Goal: Transaction & Acquisition: Purchase product/service

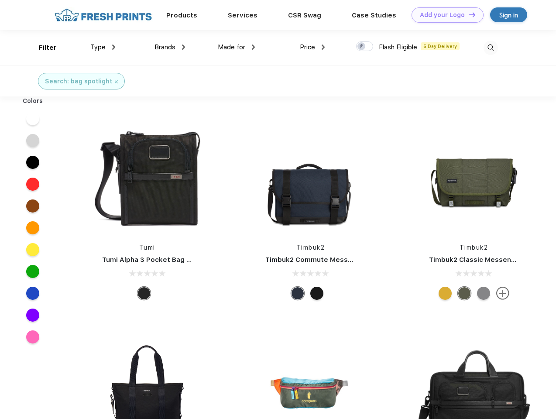
scroll to position [0, 0]
click at [445, 15] on link "Add your Logo Design Tool" at bounding box center [448, 14] width 72 height 15
click at [0, 0] on div "Design Tool" at bounding box center [0, 0] width 0 height 0
click at [469, 14] on link "Add your Logo Design Tool" at bounding box center [448, 14] width 72 height 15
click at [42, 48] on div "Filter" at bounding box center [48, 48] width 18 height 10
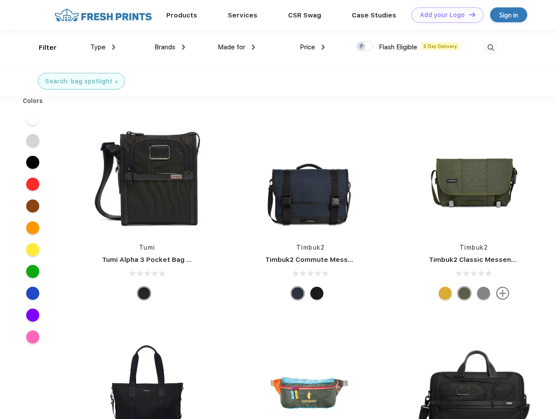
click at [103, 47] on span "Type" at bounding box center [97, 47] width 15 height 8
click at [170, 47] on span "Brands" at bounding box center [165, 47] width 21 height 8
click at [237, 47] on span "Made for" at bounding box center [232, 47] width 28 height 8
click at [313, 47] on span "Price" at bounding box center [307, 47] width 15 height 8
click at [365, 47] on div at bounding box center [364, 46] width 17 height 10
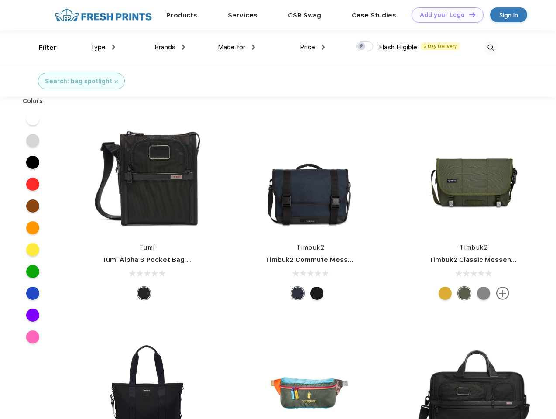
click at [362, 47] on input "checkbox" at bounding box center [359, 44] width 6 height 6
click at [491, 48] on img at bounding box center [491, 48] width 14 height 14
